Goal: Obtain resource: Download file/media

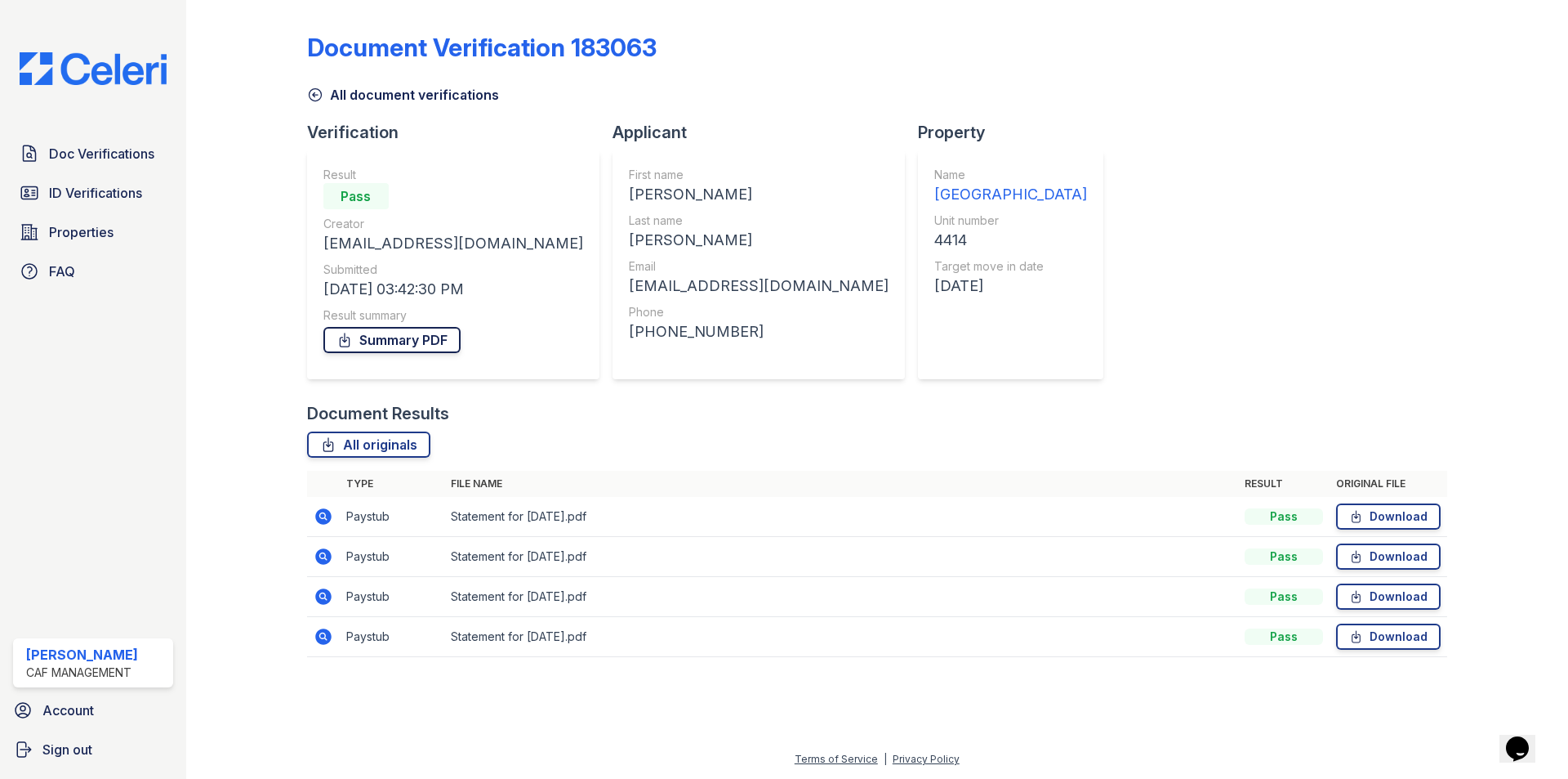
click at [442, 346] on link "Summary PDF" at bounding box center [391, 340] width 137 height 26
click at [393, 337] on link "Summary PDF" at bounding box center [391, 340] width 137 height 26
click at [150, 187] on link "ID Verifications" at bounding box center [93, 192] width 160 height 32
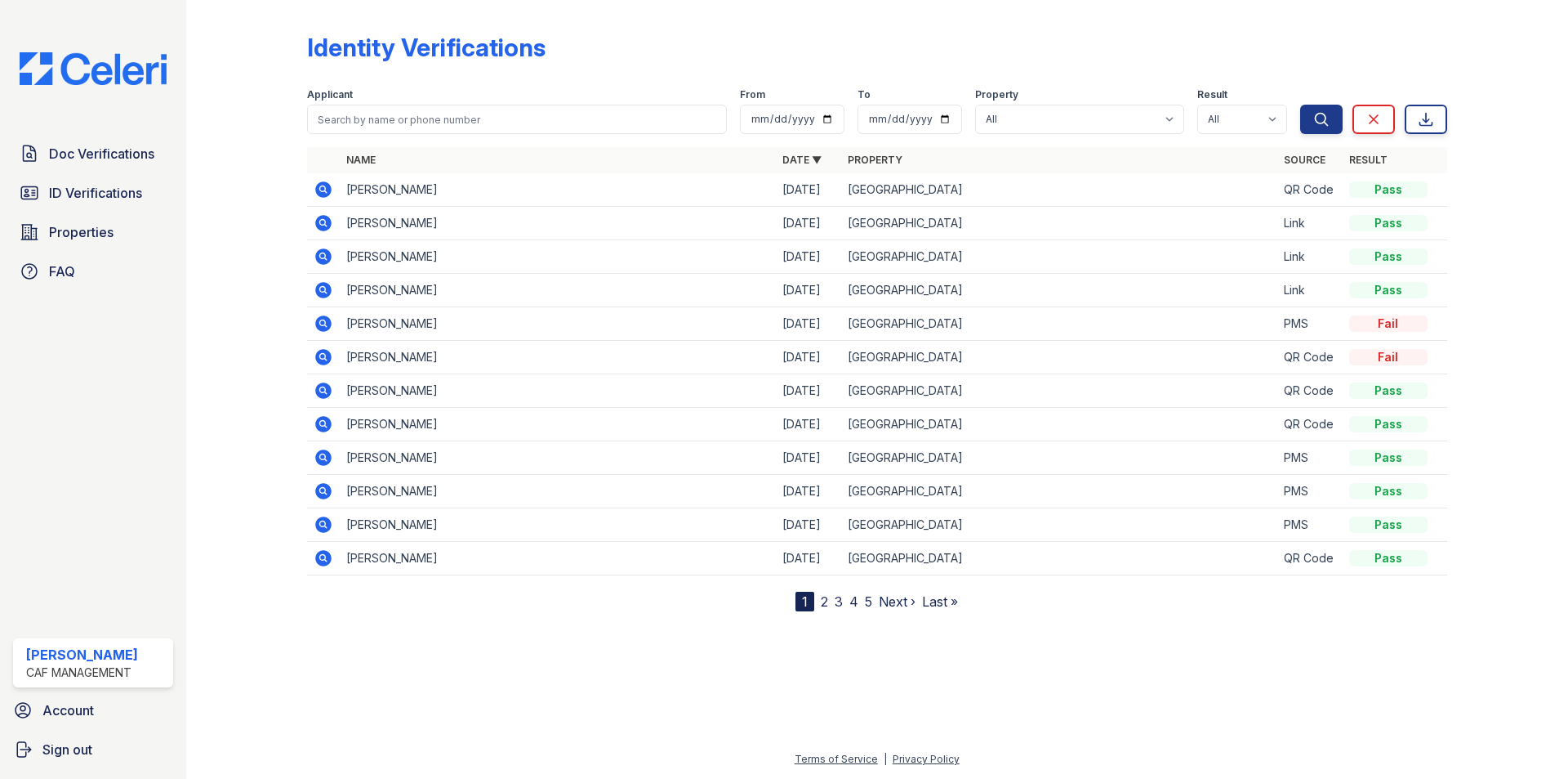
click at [323, 224] on icon at bounding box center [322, 222] width 4 height 4
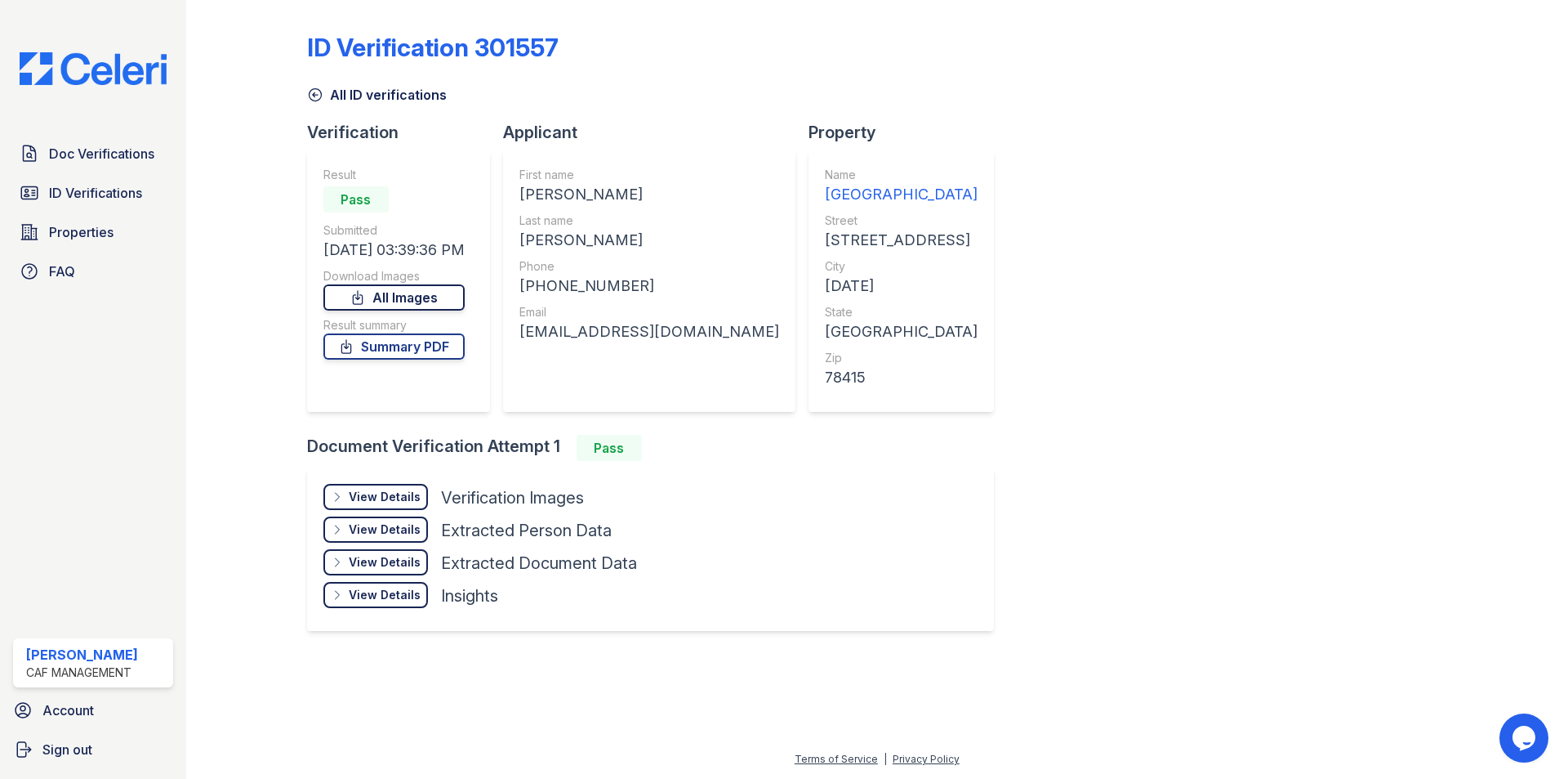
click at [413, 299] on link "All Images" at bounding box center [394, 298] width 141 height 26
click at [130, 199] on span "ID Verifications" at bounding box center [95, 193] width 93 height 19
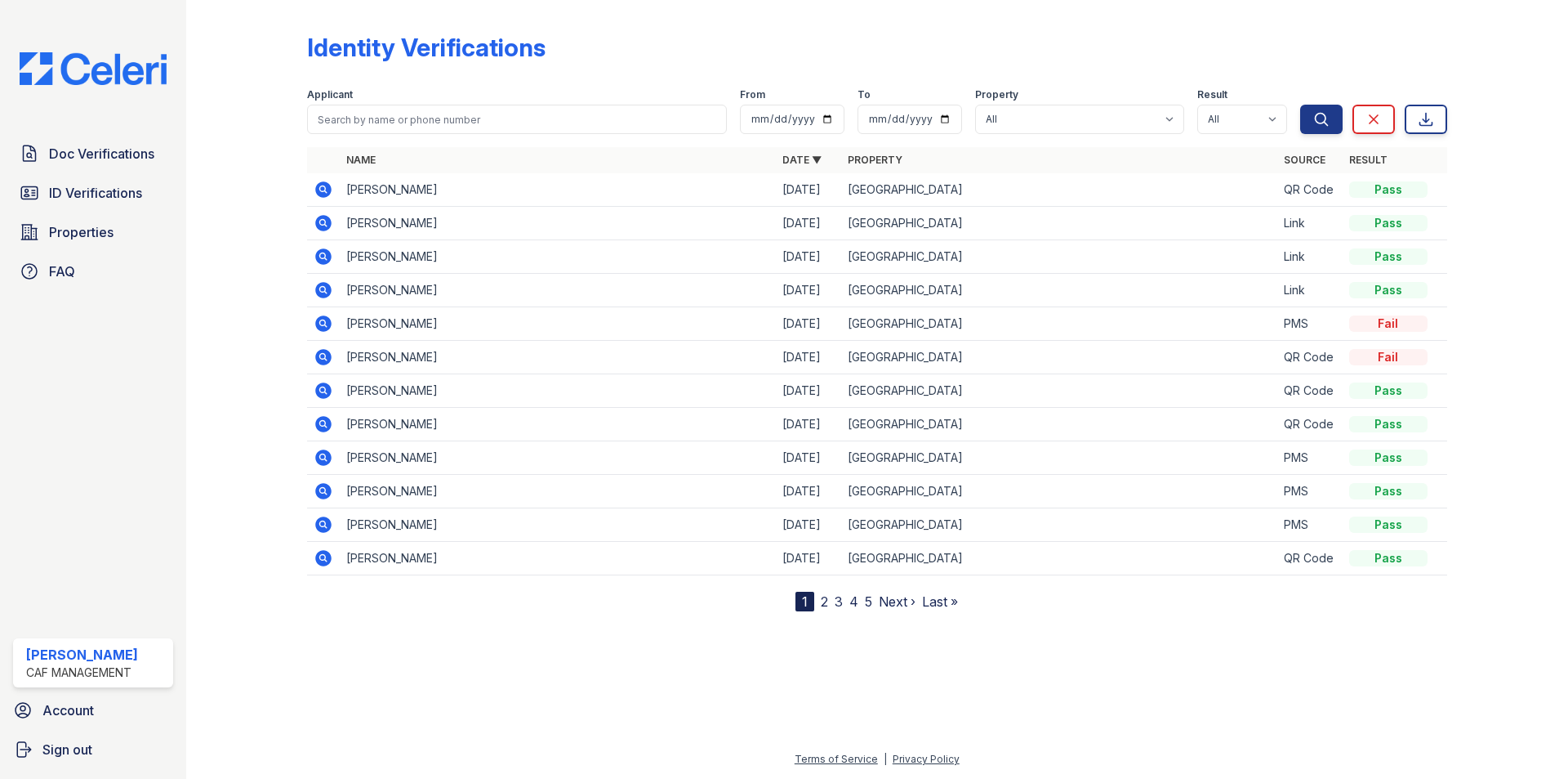
click at [318, 221] on icon at bounding box center [323, 223] width 17 height 17
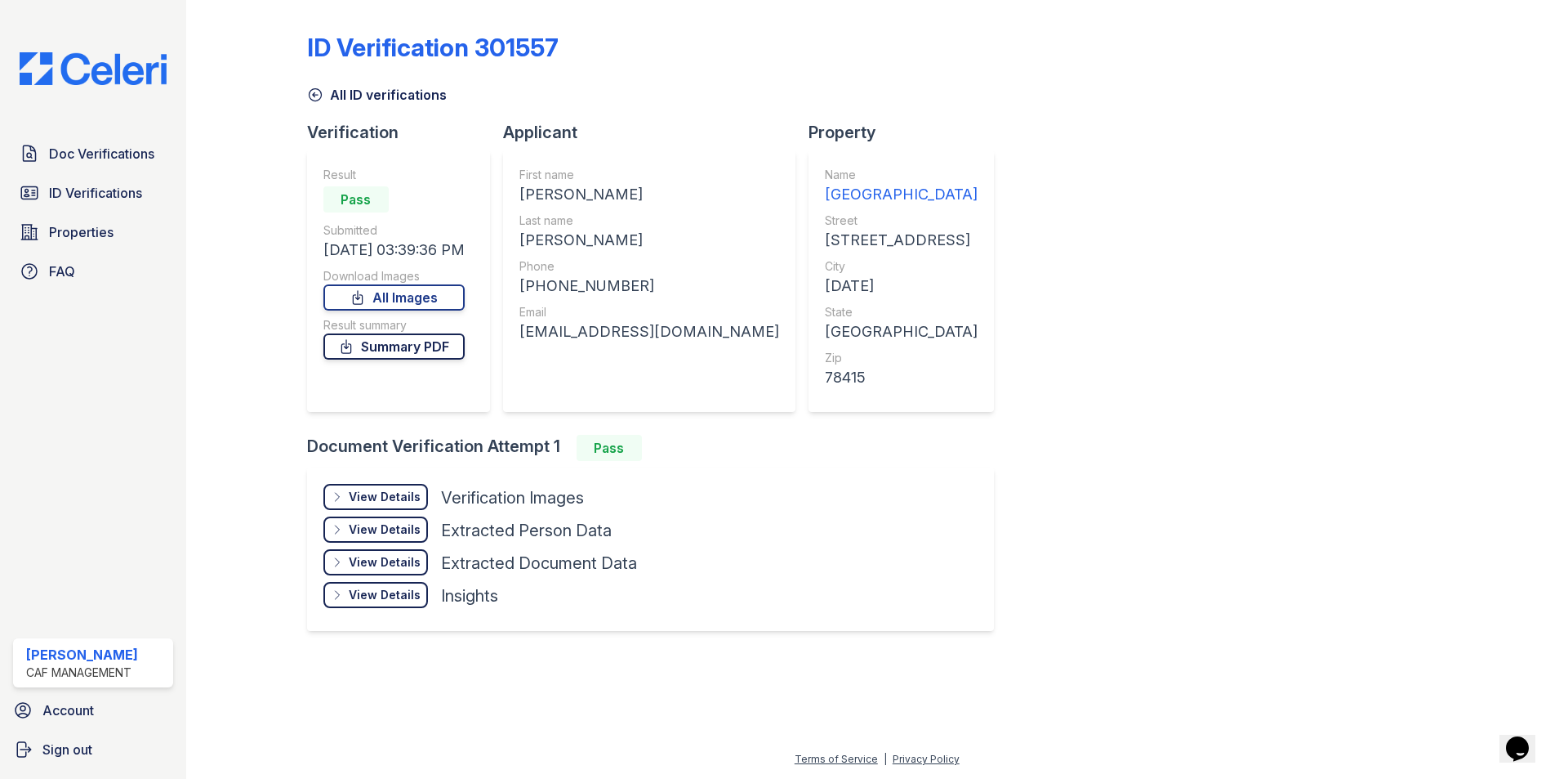
click at [388, 347] on link "Summary PDF" at bounding box center [394, 347] width 141 height 26
